Goal: Task Accomplishment & Management: Manage account settings

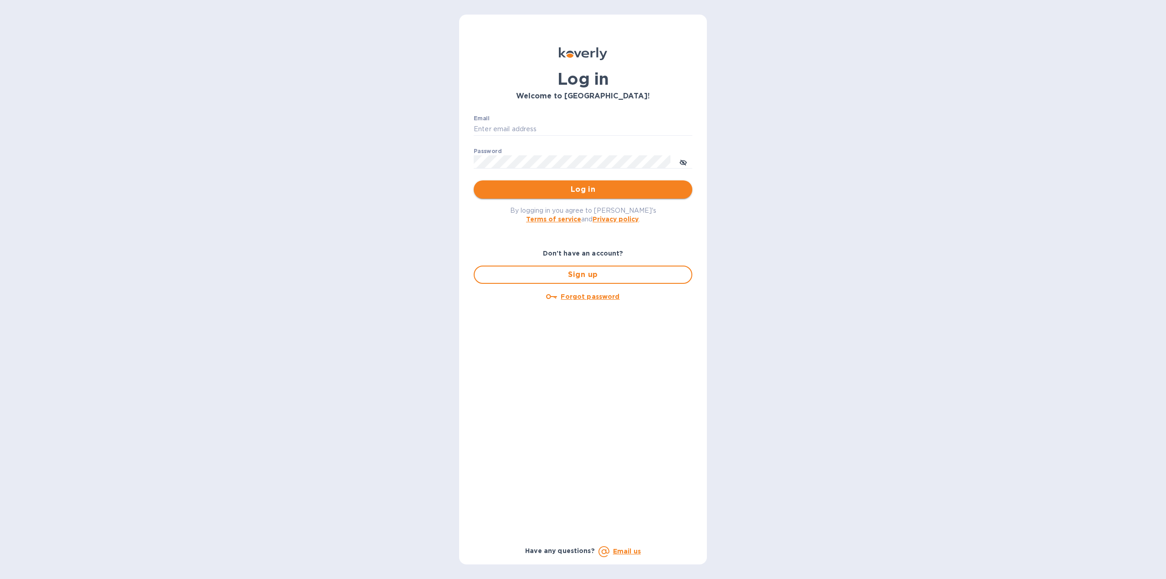
type input "[US_STATE][DOMAIN_NAME][EMAIL_ADDRESS][DOMAIN_NAME]"
click at [534, 193] on span "Log in" at bounding box center [583, 189] width 204 height 11
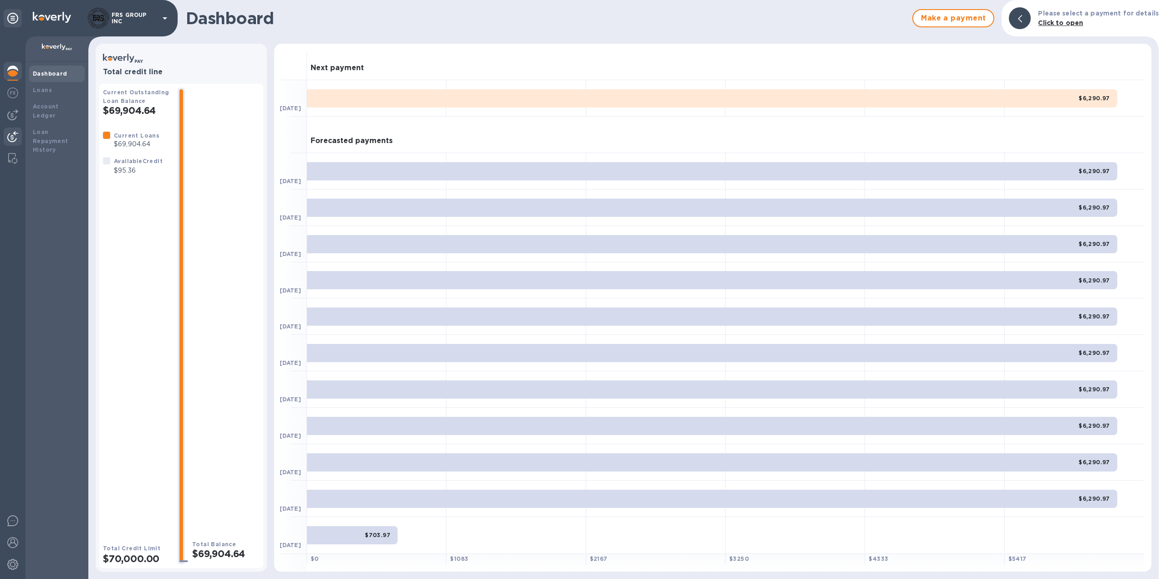
click at [12, 135] on img at bounding box center [12, 136] width 11 height 11
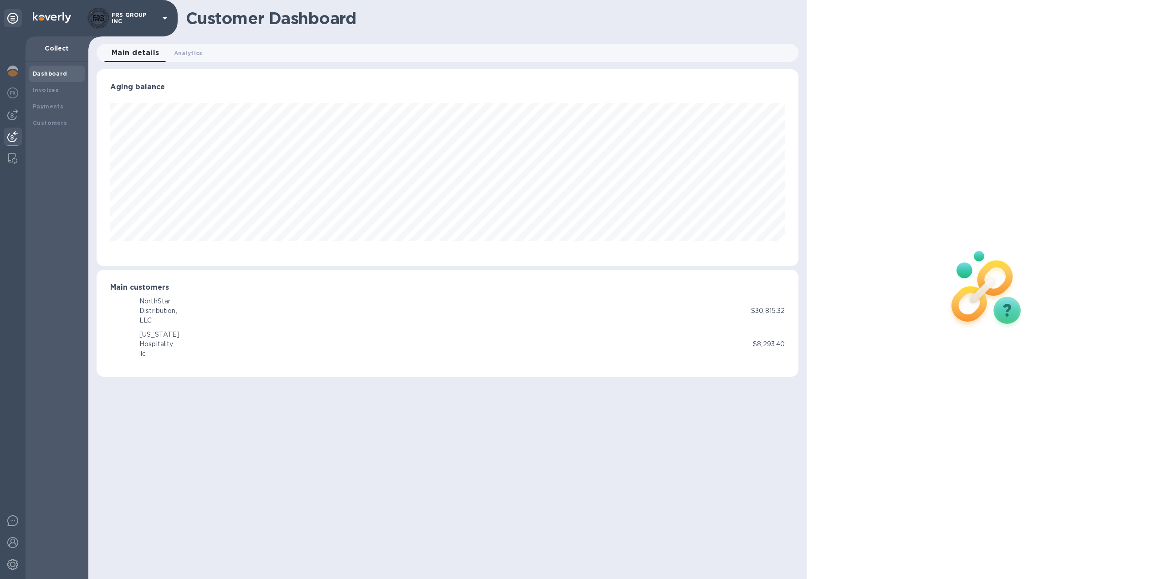
scroll to position [197, 702]
click at [54, 92] on b "Invoices" at bounding box center [46, 90] width 26 height 7
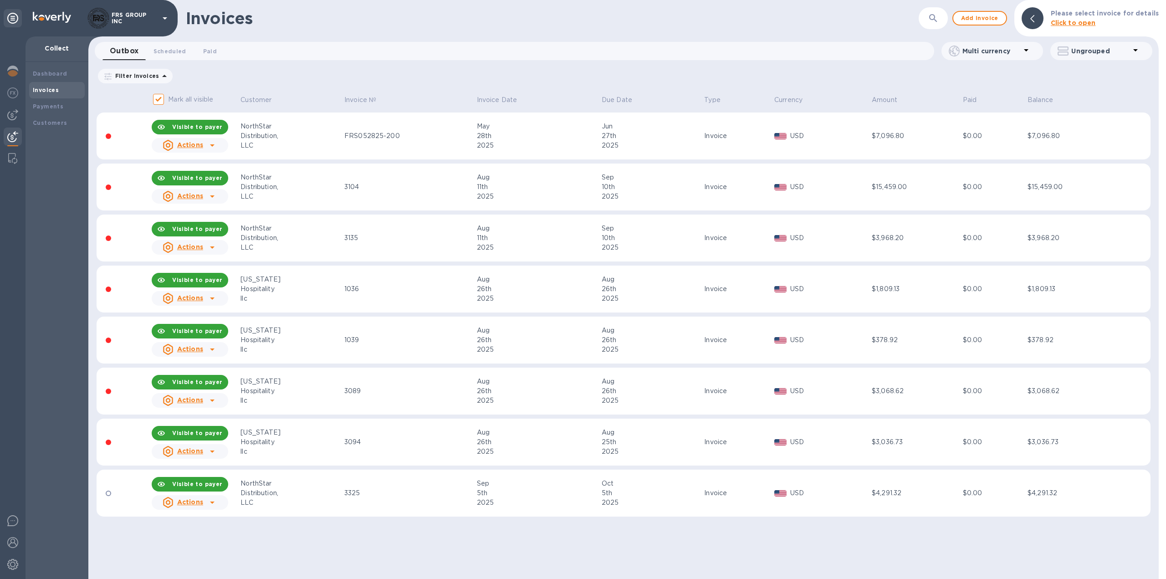
click at [14, 137] on img at bounding box center [12, 136] width 11 height 11
